Goal: Task Accomplishment & Management: Use online tool/utility

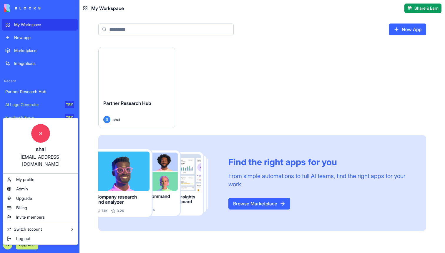
click at [8, 243] on html "My Workspace New app Marketplace Integrations Recent Partner Research Hub AI Lo…" at bounding box center [222, 126] width 445 height 253
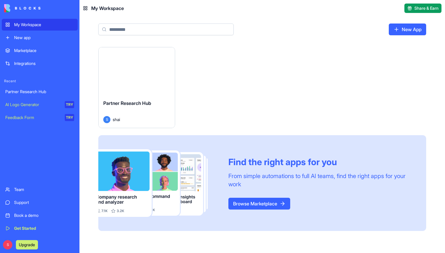
click at [166, 54] on html "My Workspace New app Marketplace Integrations Recent Partner Research Hub AI Lo…" at bounding box center [222, 126] width 445 height 253
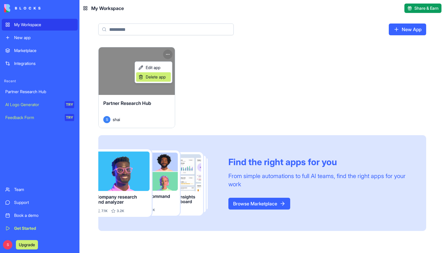
click at [161, 76] on span "Delete app" at bounding box center [156, 77] width 20 height 6
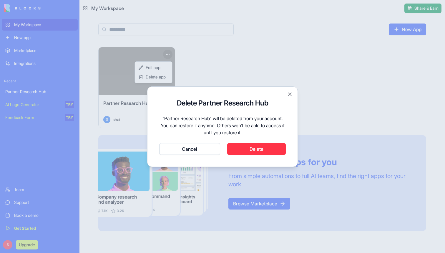
click at [243, 142] on div "Delete Partner Research Hub “Partner Research Hub” will be deleted from your ac…" at bounding box center [222, 127] width 126 height 56
click at [246, 147] on button "Delete" at bounding box center [256, 149] width 59 height 12
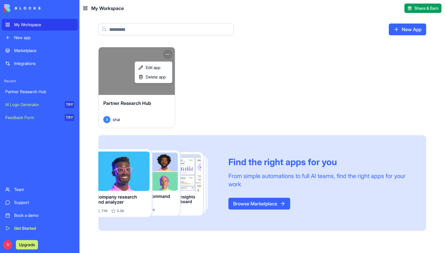
click at [147, 31] on html "My Workspace New app Marketplace Integrations Recent Partner Research Hub AI Lo…" at bounding box center [222, 126] width 445 height 253
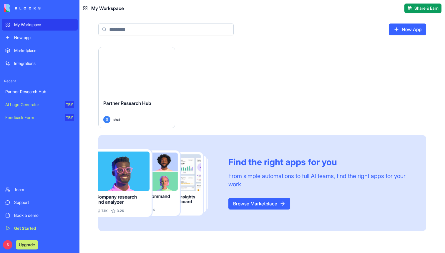
click at [147, 31] on input at bounding box center [165, 30] width 135 height 12
click at [33, 38] on div "New app" at bounding box center [44, 38] width 60 height 6
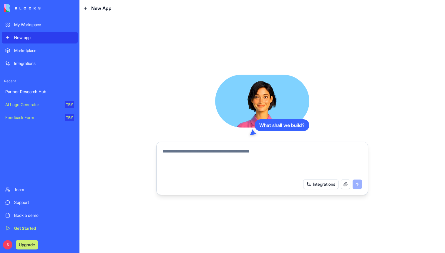
click at [29, 52] on div "Marketplace" at bounding box center [44, 51] width 60 height 6
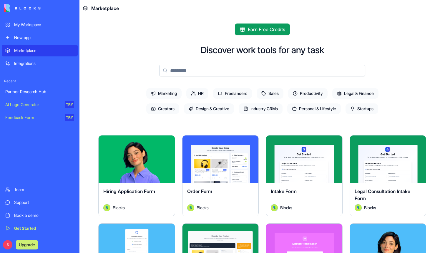
click at [309, 92] on span "Productivity" at bounding box center [307, 93] width 39 height 11
